Goal: Task Accomplishment & Management: Manage account settings

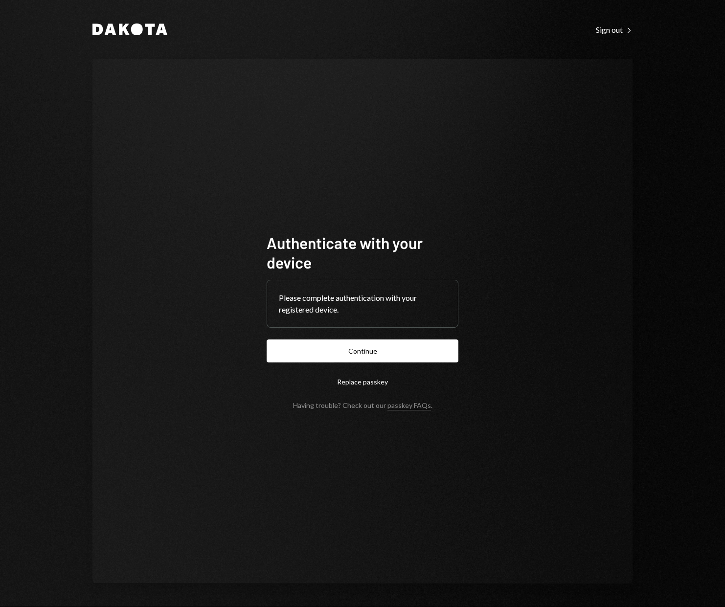
click at [335, 352] on button "Continue" at bounding box center [363, 350] width 192 height 23
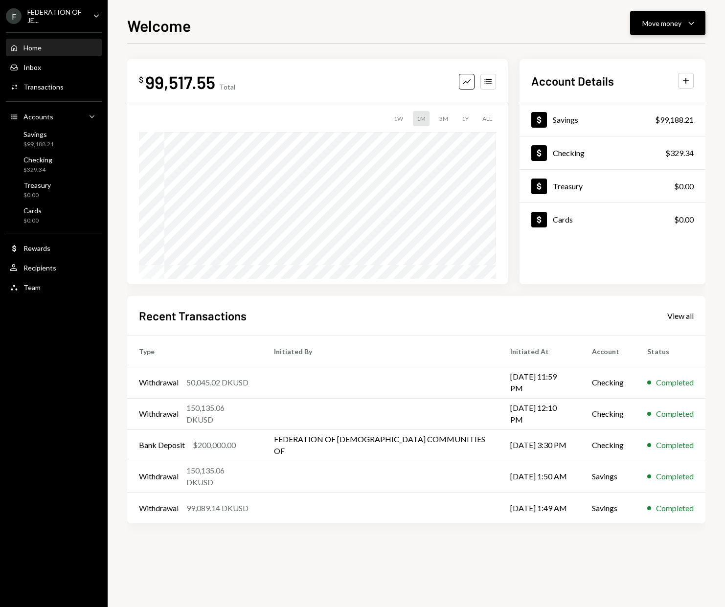
click at [667, 27] on div "Move money" at bounding box center [661, 23] width 39 height 10
click at [66, 14] on div "FEDERATION OF JE..." at bounding box center [56, 16] width 58 height 17
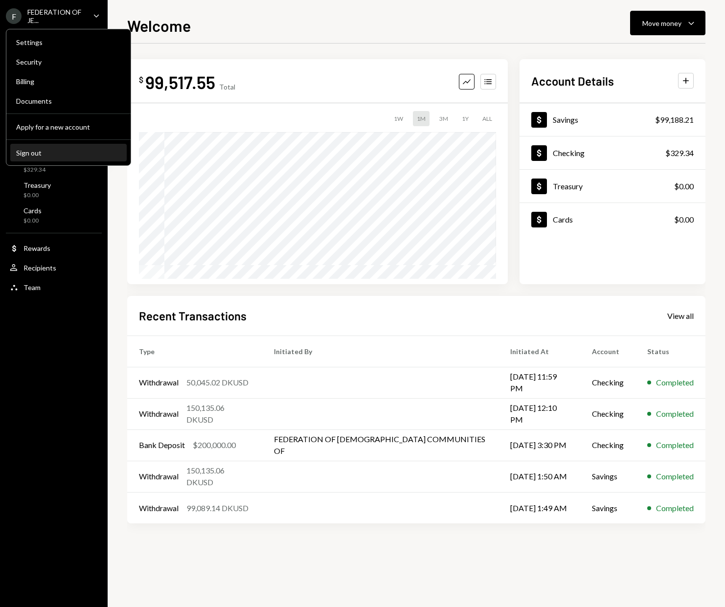
click at [36, 149] on div "Sign out" at bounding box center [68, 153] width 105 height 8
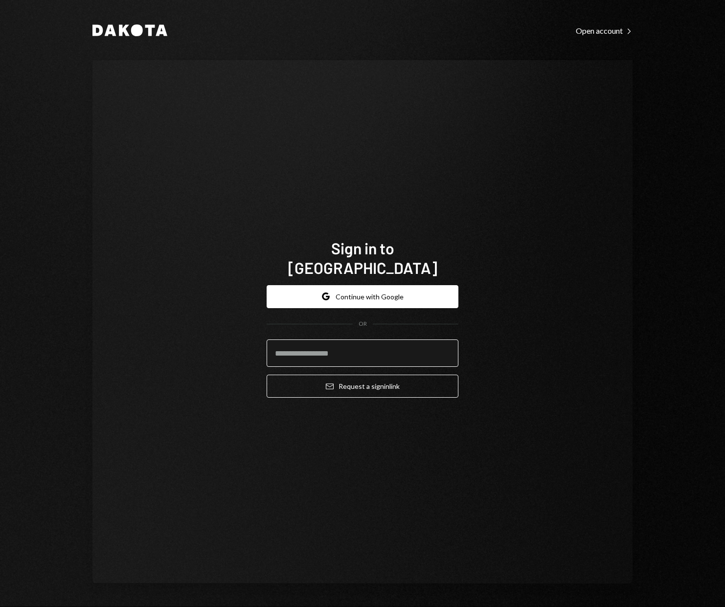
click at [325, 339] on input "email" at bounding box center [363, 352] width 192 height 27
type input "*"
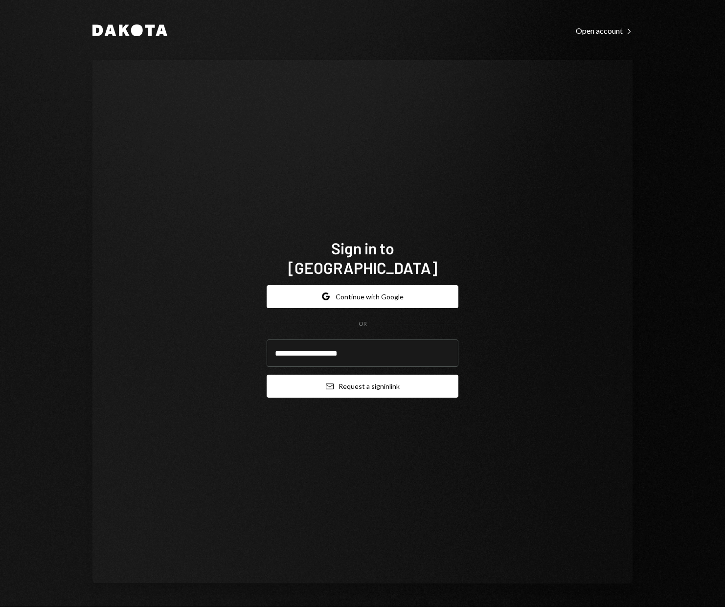
type input "**********"
click at [367, 377] on button "Email Request a sign in link" at bounding box center [363, 386] width 192 height 23
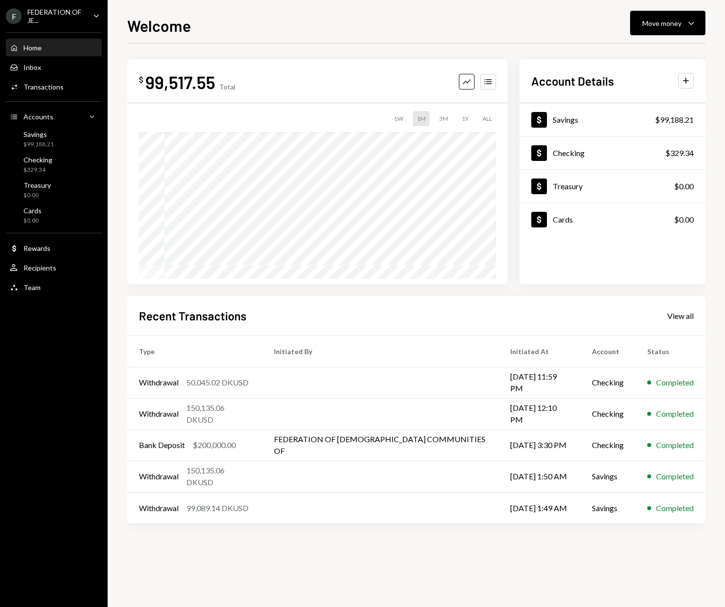
click at [49, 47] on div "Home Home" at bounding box center [54, 48] width 88 height 9
